Goal: Task Accomplishment & Management: Use online tool/utility

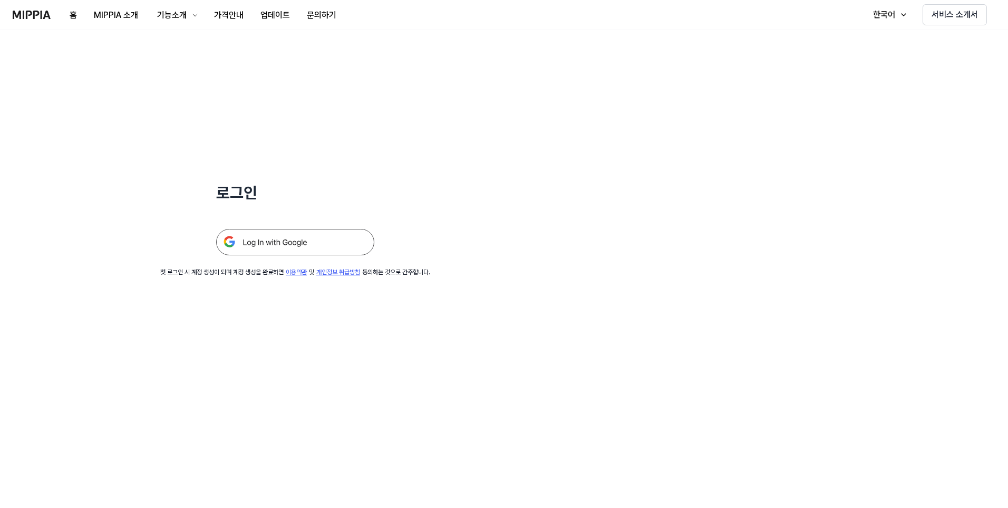
click at [294, 255] on img at bounding box center [295, 242] width 158 height 26
click at [296, 248] on img at bounding box center [295, 242] width 158 height 26
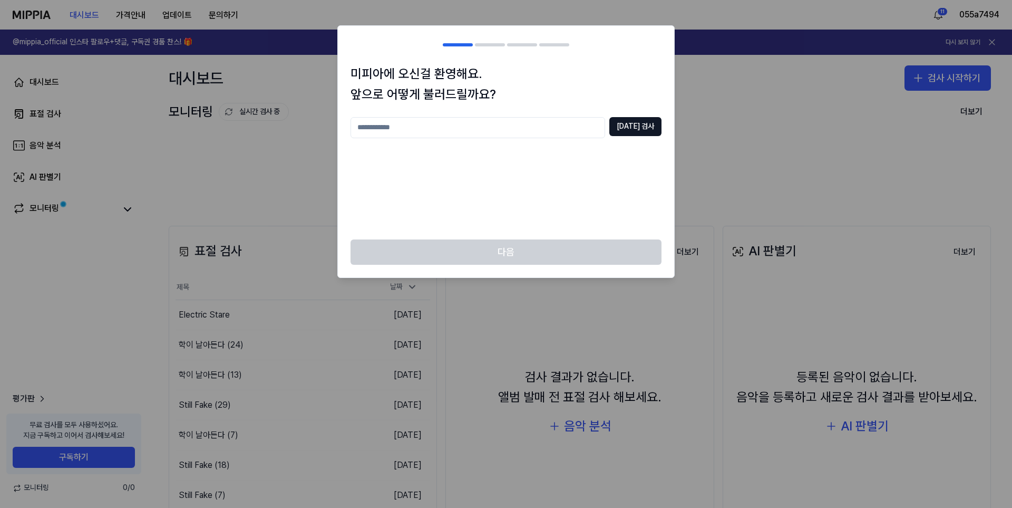
click at [494, 175] on div "[DATE] 검사" at bounding box center [505, 172] width 311 height 110
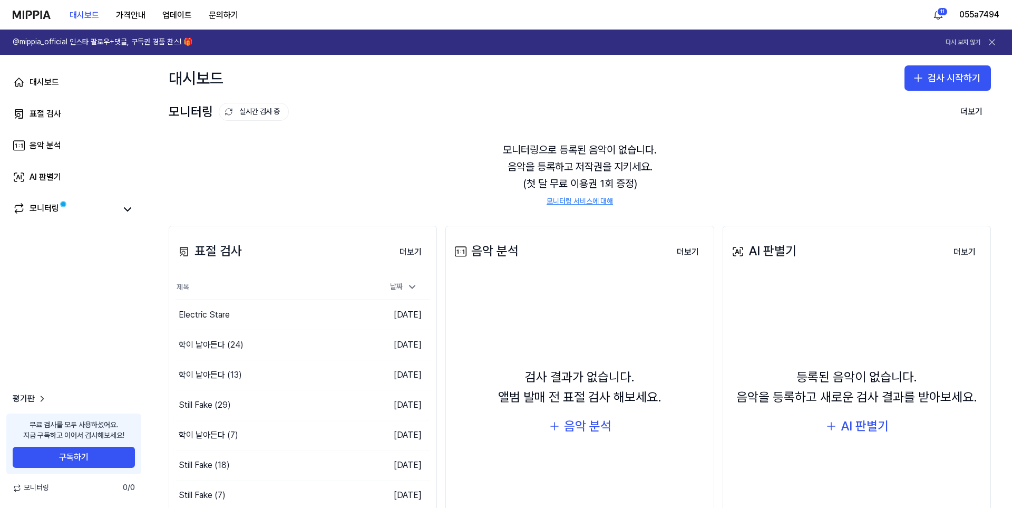
scroll to position [97, 0]
